Goal: Task Accomplishment & Management: Manage account settings

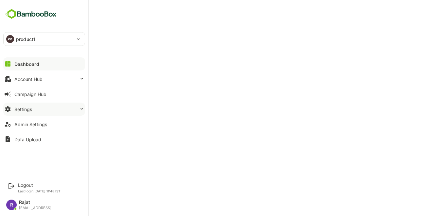
click at [32, 110] on div "Settings" at bounding box center [23, 109] width 18 height 6
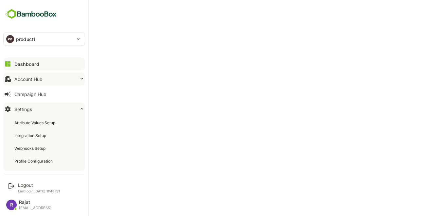
click at [48, 79] on button "Account Hub" at bounding box center [44, 78] width 82 height 13
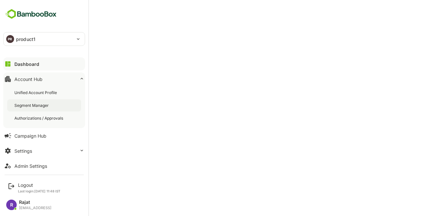
click at [40, 104] on div "Segment Manager" at bounding box center [32, 105] width 36 height 6
click at [20, 90] on div "Unified Account Profile" at bounding box center [36, 93] width 44 height 6
click at [40, 119] on div "Authorizations / Approvals" at bounding box center [39, 118] width 50 height 6
click at [42, 117] on div "Authorizations / Approvals" at bounding box center [40, 118] width 52 height 6
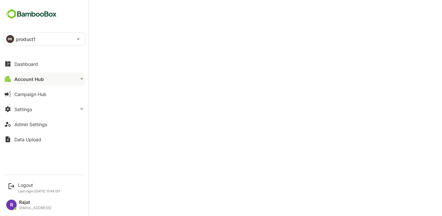
click at [52, 81] on button "Account Hub" at bounding box center [44, 78] width 82 height 13
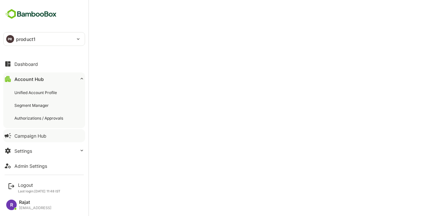
click at [42, 137] on div "Campaign Hub" at bounding box center [30, 136] width 32 height 6
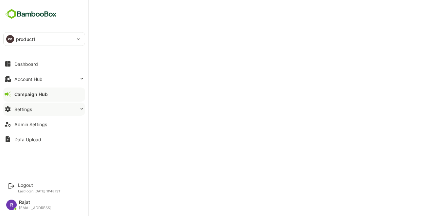
click at [19, 112] on div "Settings" at bounding box center [23, 109] width 18 height 6
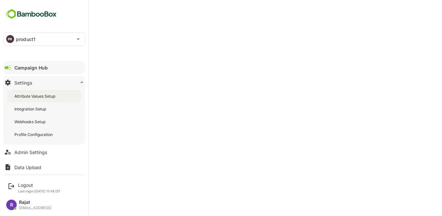
scroll to position [30, 0]
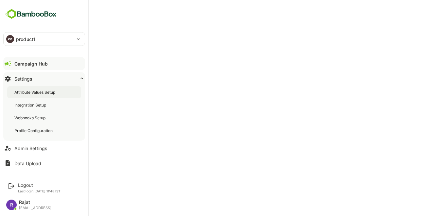
click at [34, 93] on div "Attribute Values Setup" at bounding box center [35, 92] width 42 height 6
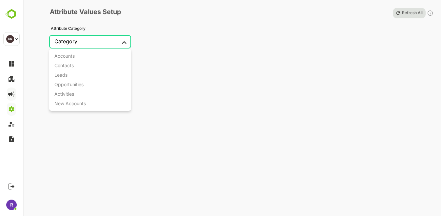
click at [109, 38] on body "PR product1 ******** PR Logout Last login: Sep 11 11:48 IST R Rajat rajat@bambo…" at bounding box center [221, 108] width 442 height 216
click at [99, 58] on li "Accounts" at bounding box center [90, 55] width 82 height 9
type input "********"
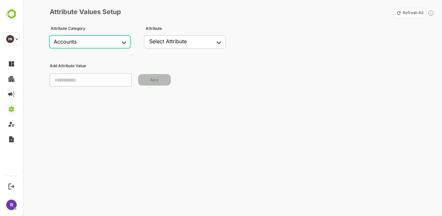
click at [197, 44] on body "PR product1 ******** PR Logout Last login: Sep 11 11:48 IST R Rajat rajat@bambo…" at bounding box center [221, 108] width 442 height 216
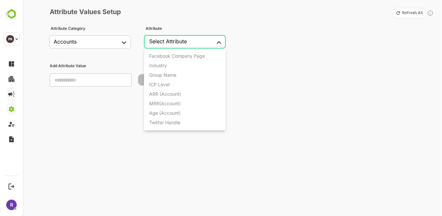
scroll to position [10, 0]
click at [177, 78] on li "ICP Level" at bounding box center [185, 73] width 82 height 9
type input "*********"
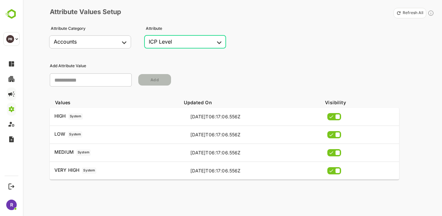
click at [104, 83] on input "text" at bounding box center [91, 79] width 82 height 13
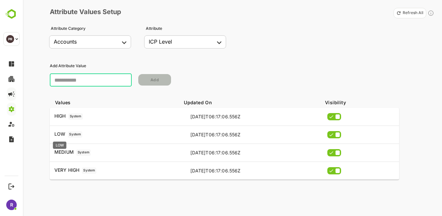
click at [59, 135] on p "LOW" at bounding box center [59, 134] width 11 height 6
click at [101, 77] on input "text" at bounding box center [91, 79] width 82 height 13
type input "**"
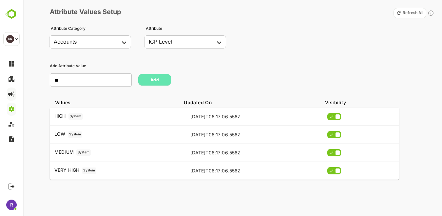
click at [161, 77] on span "Add" at bounding box center [155, 80] width 32 height 8
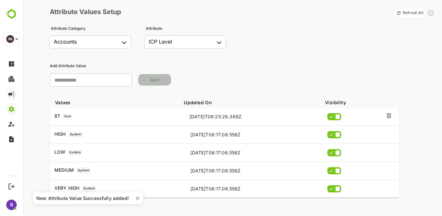
click at [388, 116] on icon "simple table" at bounding box center [388, 115] width 5 height 5
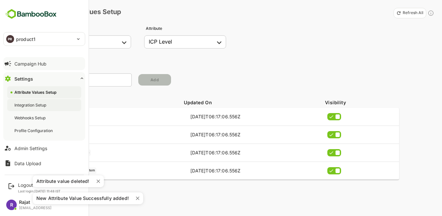
click at [38, 104] on div "Integration Setup" at bounding box center [30, 105] width 33 height 6
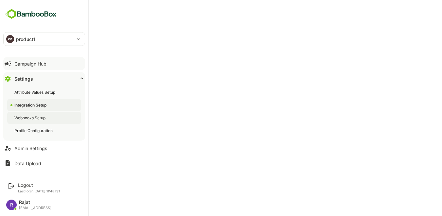
click at [24, 119] on div "Webhooks Setup" at bounding box center [30, 118] width 32 height 6
click at [16, 75] on button "Settings" at bounding box center [44, 78] width 82 height 13
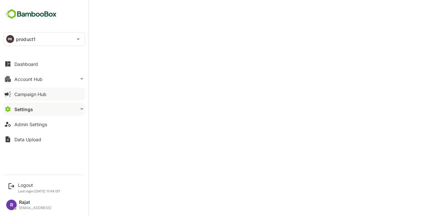
click at [31, 70] on div "Dashboard Account Hub Campaign Hub Settings Admin Settings Data Upload" at bounding box center [44, 101] width 88 height 90
click at [25, 61] on div "Dashboard" at bounding box center [26, 64] width 24 height 6
click at [14, 63] on div "Dashboard" at bounding box center [26, 64] width 25 height 6
